Goal: Information Seeking & Learning: Get advice/opinions

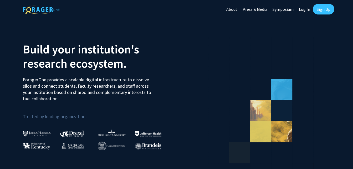
click at [320, 7] on link "Sign Up" at bounding box center [324, 9] width 22 height 11
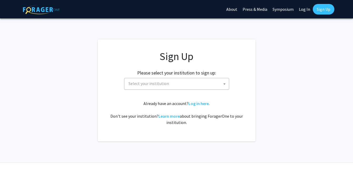
click at [187, 83] on span "Select your institution" at bounding box center [177, 83] width 103 height 11
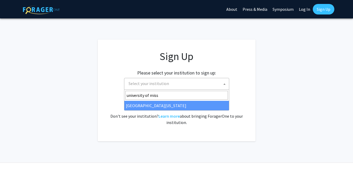
type input "university of miss"
select select "33"
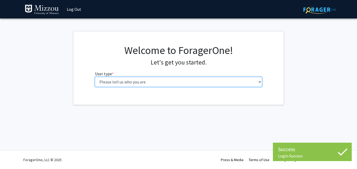
click at [150, 83] on select "Please tell us who you are Undergraduate Student Master's Student Doctoral Cand…" at bounding box center [178, 82] width 167 height 10
select select "1: undergrad"
click at [95, 77] on select "Please tell us who you are Undergraduate Student Master's Student Doctoral Cand…" at bounding box center [178, 82] width 167 height 10
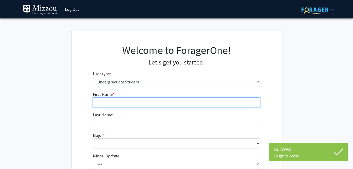
click at [161, 99] on input "First Name * required" at bounding box center [176, 102] width 167 height 10
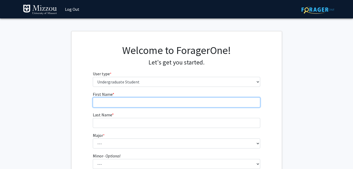
type input "[PERSON_NAME]"
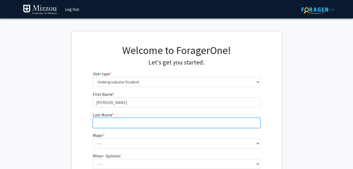
type input "[PERSON_NAME]"
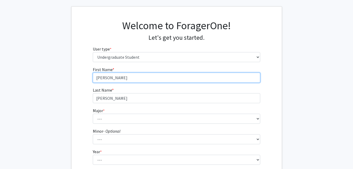
scroll to position [79, 0]
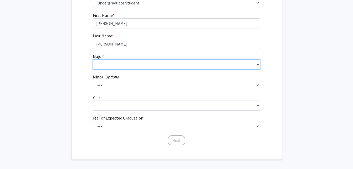
click at [99, 65] on select "--- Agribusiness Management Agricultural Education Agricultural Education: Comm…" at bounding box center [176, 64] width 167 height 10
click at [93, 59] on select "--- Agribusiness Management Agricultural Education Agricultural Education: Comm…" at bounding box center [176, 64] width 167 height 10
click at [125, 67] on select "--- Agribusiness Management Agricultural Education Agricultural Education: Comm…" at bounding box center [176, 64] width 167 height 10
select select "145: 2635"
click at [93, 59] on select "--- Agribusiness Management Agricultural Education Agricultural Education: Comm…" at bounding box center [176, 64] width 167 height 10
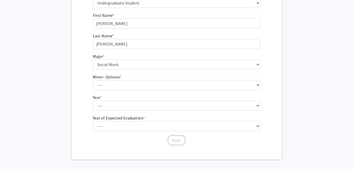
click at [80, 79] on div "First Name * required [PERSON_NAME] Last Name * required [PERSON_NAME] Major * …" at bounding box center [177, 79] width 210 height 134
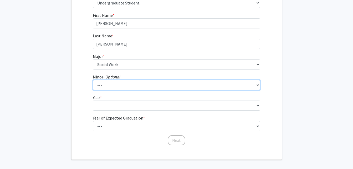
click at [103, 84] on select "--- Accountancy Aerospace Engineering Aerospace Studies Agribusiness Management…" at bounding box center [176, 85] width 167 height 10
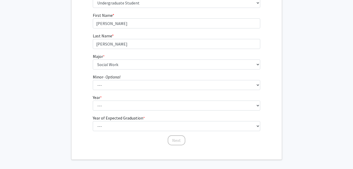
click at [37, 65] on fg-get-started "Welcome to ForagerOne! Let's get you started. User type * required Please tell …" at bounding box center [176, 55] width 353 height 207
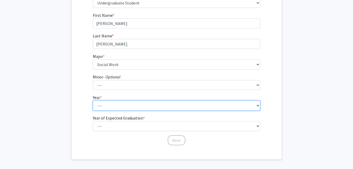
click at [104, 100] on select "--- First-year Sophomore Junior Senior Postbaccalaureate Certificate" at bounding box center [176, 105] width 167 height 10
select select "1: first-year"
click at [93, 100] on select "--- First-year Sophomore Junior Senior Postbaccalaureate Certificate" at bounding box center [176, 105] width 167 height 10
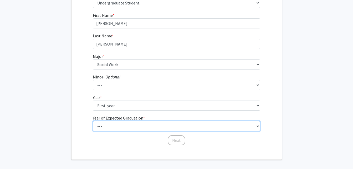
click at [118, 128] on select "--- 2025 2026 2027 2028 2029 2030 2031 2032 2033 2034" at bounding box center [176, 126] width 167 height 10
select select "4: 2028"
click at [93, 121] on select "--- 2025 2026 2027 2028 2029 2030 2031 2032 2033 2034" at bounding box center [176, 126] width 167 height 10
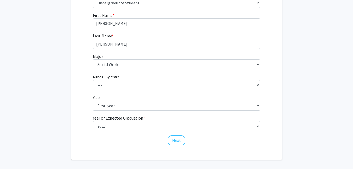
click at [152, 155] on div "Welcome to ForagerOne! Let's get you started. User type * required Please tell …" at bounding box center [177, 55] width 210 height 207
click at [175, 141] on button "Next" at bounding box center [177, 140] width 18 height 10
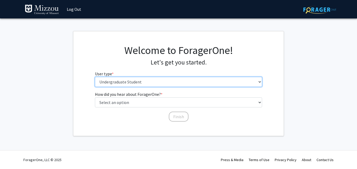
click at [129, 83] on select "Please tell us who you are Undergraduate Student Master's Student Doctoral Cand…" at bounding box center [178, 82] width 167 height 10
click at [95, 77] on select "Please tell us who you are Undergraduate Student Master's Student Doctoral Cand…" at bounding box center [178, 82] width 167 height 10
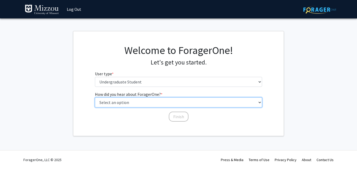
click at [137, 101] on select "Select an option Peer/student recommendation Faculty/staff recommendation Unive…" at bounding box center [178, 102] width 167 height 10
select select "2: faculty_recommendation"
click at [95, 97] on select "Select an option Peer/student recommendation Faculty/staff recommendation Unive…" at bounding box center [178, 102] width 167 height 10
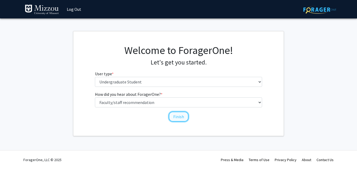
click at [180, 114] on button "Finish" at bounding box center [179, 116] width 20 height 10
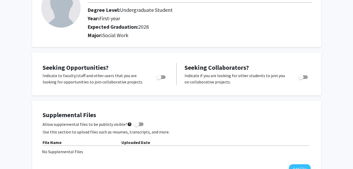
scroll to position [53, 0]
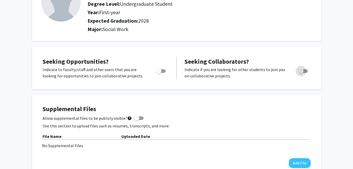
click at [307, 70] on span "Toggle" at bounding box center [302, 71] width 9 height 4
click at [301, 73] on input "Would you like to receive other student requests to work with you?" at bounding box center [301, 73] width 0 height 0
checkbox input "true"
click at [165, 72] on span "Toggle" at bounding box center [160, 71] width 9 height 4
click at [159, 73] on input "Are you actively seeking opportunities?" at bounding box center [159, 73] width 0 height 0
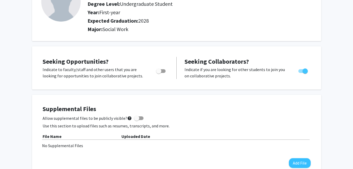
checkbox input "true"
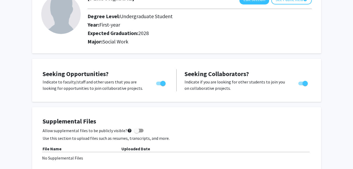
scroll to position [0, 0]
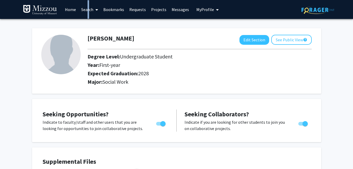
click at [87, 9] on link "Search" at bounding box center [90, 9] width 22 height 18
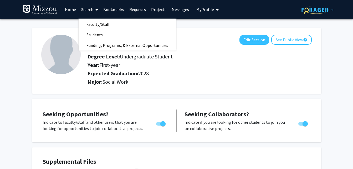
drag, startPoint x: 87, startPoint y: 9, endPoint x: 83, endPoint y: 10, distance: 3.8
click at [83, 10] on link "Search" at bounding box center [90, 9] width 22 height 18
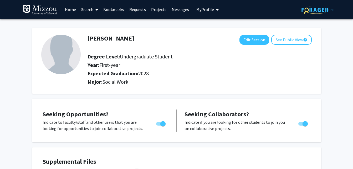
click at [83, 10] on link "Search" at bounding box center [90, 9] width 22 height 18
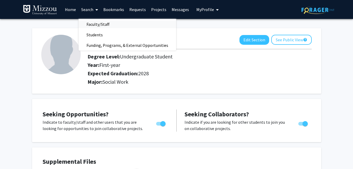
click at [101, 25] on span "Faculty/Staff" at bounding box center [98, 24] width 39 height 11
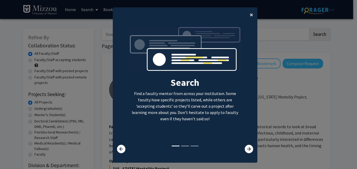
click at [247, 17] on button "×" at bounding box center [252, 14] width 12 height 15
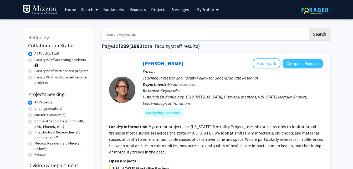
click at [40, 59] on label "Faculty/Staff accepting students" at bounding box center [60, 60] width 52 height 6
click at [38, 59] on input "Faculty/Staff accepting students" at bounding box center [35, 58] width 3 height 3
radio input "true"
click at [52, 106] on label "Undergraduate(s)" at bounding box center [48, 109] width 28 height 6
click at [38, 106] on input "Undergraduate(s)" at bounding box center [35, 107] width 3 height 3
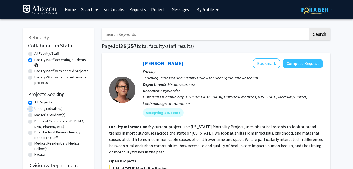
radio input "true"
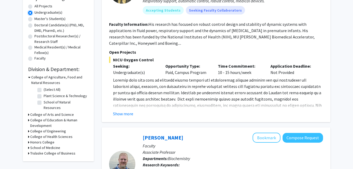
scroll to position [105, 0]
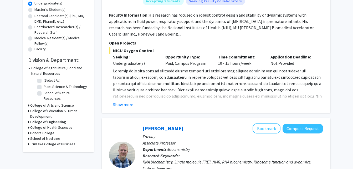
click at [47, 125] on h3 "College of Health Sciences" at bounding box center [51, 128] width 42 height 6
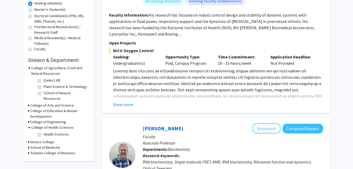
click at [32, 69] on h3 "College of Agriculture, Food and Natural Resources" at bounding box center [59, 70] width 57 height 11
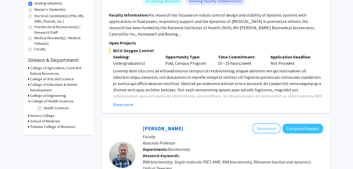
click at [44, 108] on label "Health Sciences" at bounding box center [56, 108] width 25 height 6
click at [44, 108] on input "Health Sciences" at bounding box center [45, 106] width 3 height 3
checkbox input "true"
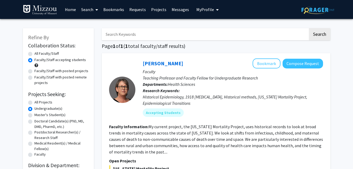
click at [69, 70] on label "Faculty/Staff with posted projects" at bounding box center [61, 71] width 54 height 6
click at [38, 70] on input "Faculty/Staff with posted projects" at bounding box center [35, 69] width 3 height 3
radio input "true"
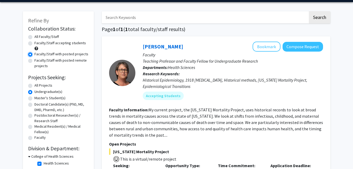
scroll to position [26, 0]
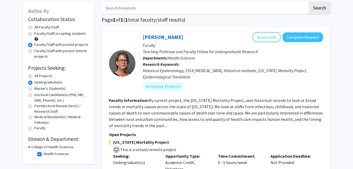
click at [45, 26] on label "All Faculty/Staff" at bounding box center [46, 27] width 24 height 6
click at [38, 26] on input "All Faculty/Staff" at bounding box center [35, 25] width 3 height 3
radio input "true"
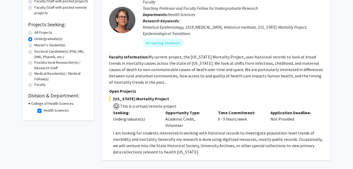
scroll to position [79, 0]
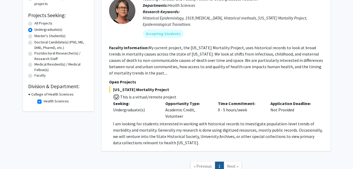
click at [44, 101] on label "Health Sciences" at bounding box center [56, 101] width 25 height 6
click at [44, 101] on input "Health Sciences" at bounding box center [45, 99] width 3 height 3
checkbox input "false"
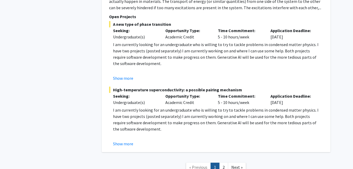
scroll to position [2393, 0]
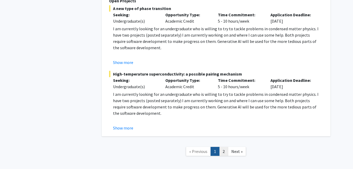
click at [223, 147] on link "2" at bounding box center [223, 151] width 9 height 9
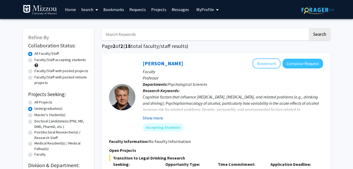
click at [151, 119] on button "Show more" at bounding box center [153, 118] width 20 height 6
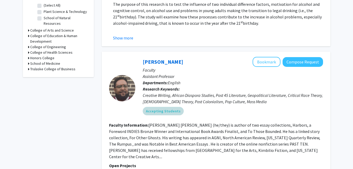
scroll to position [184, 0]
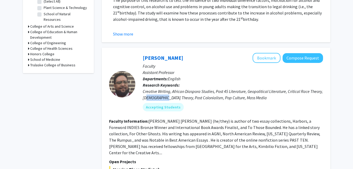
drag, startPoint x: 166, startPoint y: 97, endPoint x: 148, endPoint y: 100, distance: 17.8
click at [148, 100] on div "Creative Writing, African Diaspora Studies, Post 45 Literature, Geopolitical Li…" at bounding box center [233, 94] width 180 height 13
drag, startPoint x: 148, startPoint y: 100, endPoint x: 125, endPoint y: 106, distance: 24.2
click at [125, 106] on div at bounding box center [122, 84] width 26 height 62
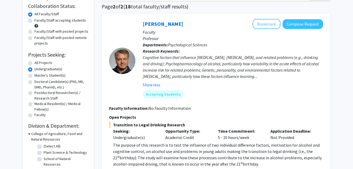
scroll to position [0, 0]
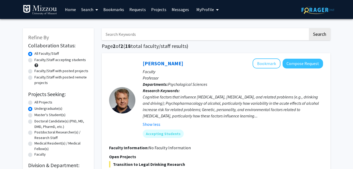
click at [54, 71] on label "Faculty/Staff with posted projects" at bounding box center [61, 71] width 54 height 6
click at [38, 71] on input "Faculty/Staff with posted projects" at bounding box center [35, 69] width 3 height 3
radio input "true"
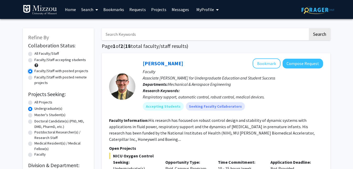
scroll to position [158, 0]
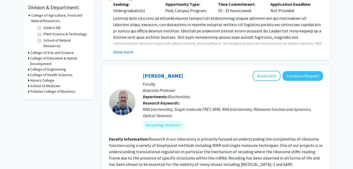
drag, startPoint x: 242, startPoint y: 99, endPoint x: 25, endPoint y: 116, distance: 218.3
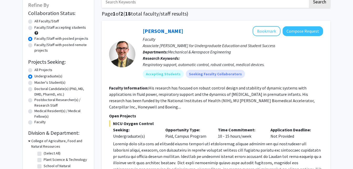
scroll to position [0, 0]
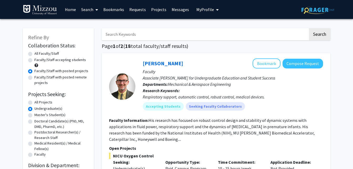
click at [195, 13] on button "My Profile" at bounding box center [208, 9] width 26 height 19
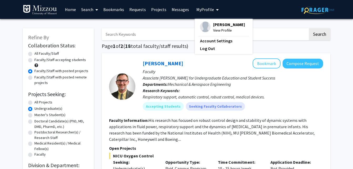
click at [195, 13] on button "My Profile" at bounding box center [208, 9] width 26 height 19
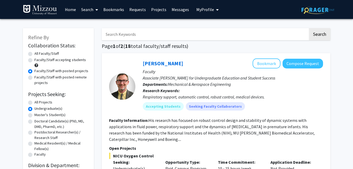
click at [47, 72] on label "Faculty/Staff with posted projects" at bounding box center [61, 71] width 54 height 6
click at [38, 72] on input "Faculty/Staff with posted projects" at bounding box center [35, 69] width 3 height 3
click at [49, 53] on label "All Faculty/Staff" at bounding box center [46, 54] width 24 height 6
click at [38, 53] on input "All Faculty/Staff" at bounding box center [35, 52] width 3 height 3
radio input "true"
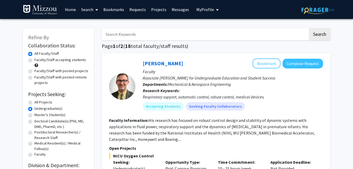
click at [41, 101] on label "All Projects" at bounding box center [43, 102] width 18 height 6
click at [38, 101] on input "All Projects" at bounding box center [35, 100] width 3 height 3
radio input "true"
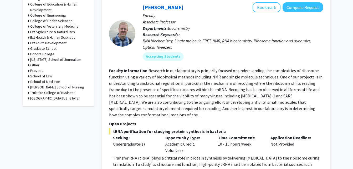
scroll to position [237, 0]
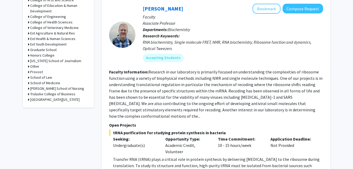
click at [44, 23] on h3 "College of Health Sciences" at bounding box center [51, 22] width 42 height 6
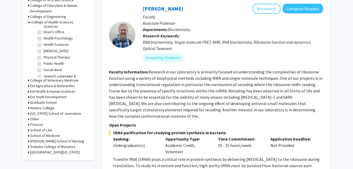
scroll to position [23, 0]
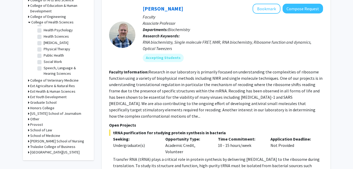
click at [55, 62] on label "Social Work" at bounding box center [53, 62] width 18 height 6
click at [47, 62] on input "Social Work" at bounding box center [45, 60] width 3 height 3
checkbox input "true"
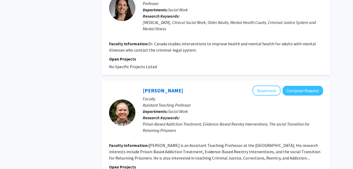
scroll to position [1236, 0]
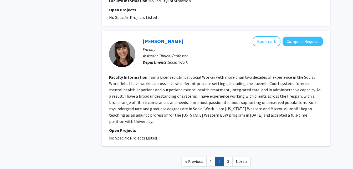
scroll to position [929, 0]
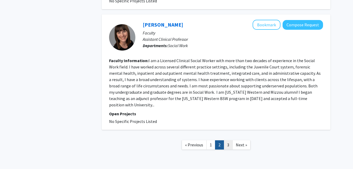
click at [230, 140] on link "3" at bounding box center [228, 144] width 9 height 9
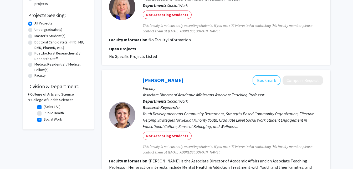
scroll to position [108, 0]
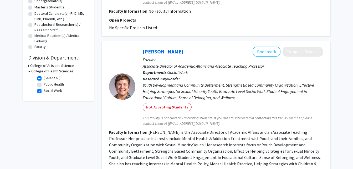
click at [49, 83] on label "Public Health" at bounding box center [54, 85] width 20 height 6
click at [47, 83] on input "Public Health" at bounding box center [45, 83] width 3 height 3
checkbox input "true"
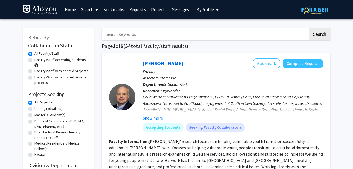
click at [65, 69] on label "Faculty/Staff with posted projects" at bounding box center [61, 71] width 54 height 6
click at [38, 69] on input "Faculty/Staff with posted projects" at bounding box center [35, 69] width 3 height 3
radio input "true"
